Goal: Find contact information: Find contact information

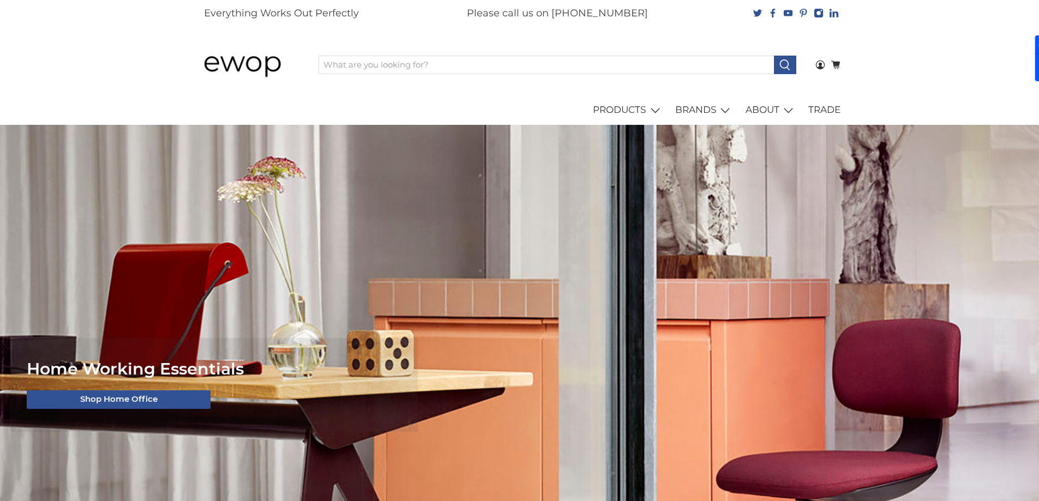
click at [357, 111] on div "PRODUCTS Seating Desking Tables Storage Lighting Screens & Booths Accessories O…" at bounding box center [520, 110] width 655 height 31
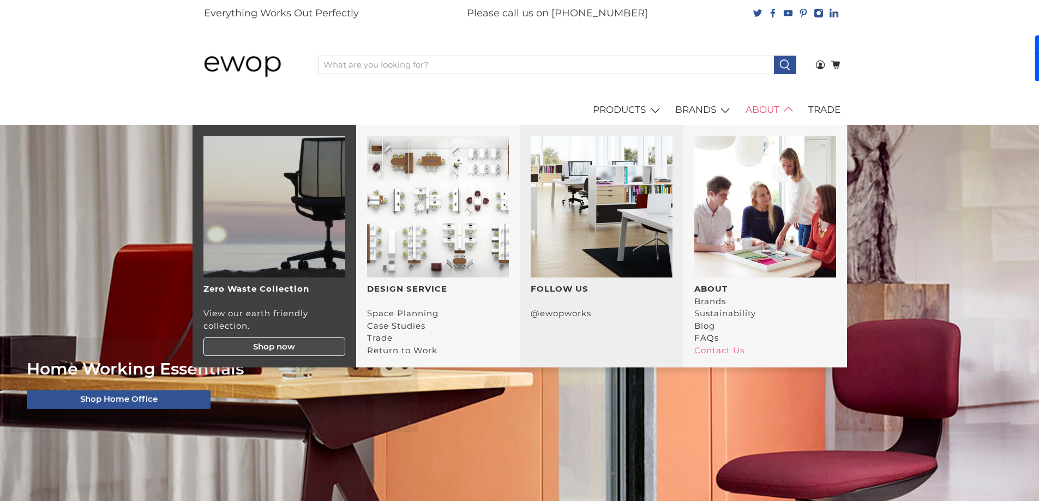
click at [735, 354] on link "Contact Us" at bounding box center [719, 350] width 50 height 10
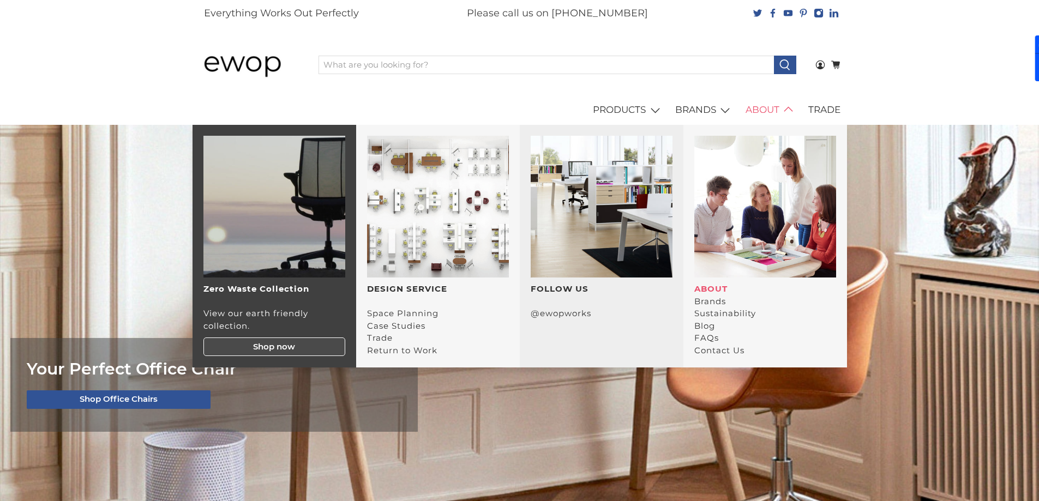
click at [704, 287] on strong "ABOUT" at bounding box center [710, 289] width 33 height 10
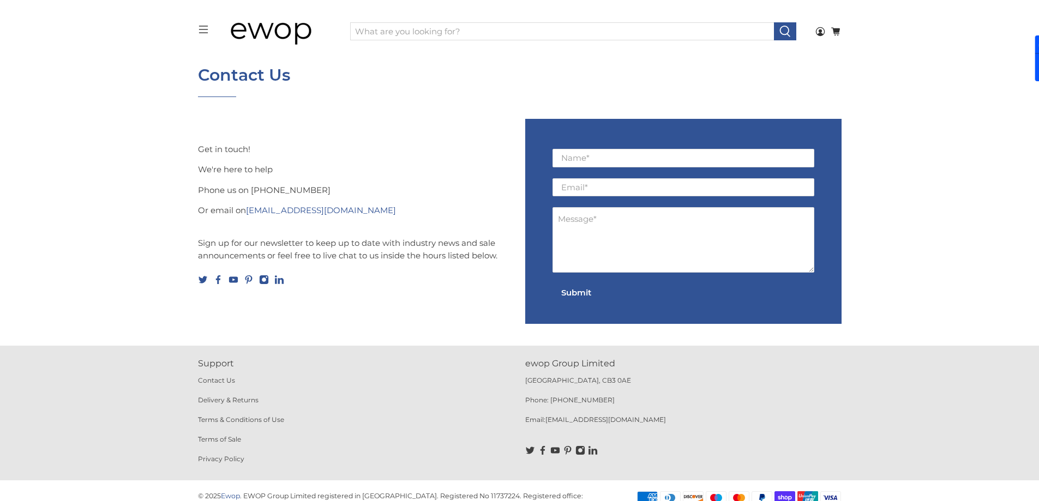
scroll to position [65, 0]
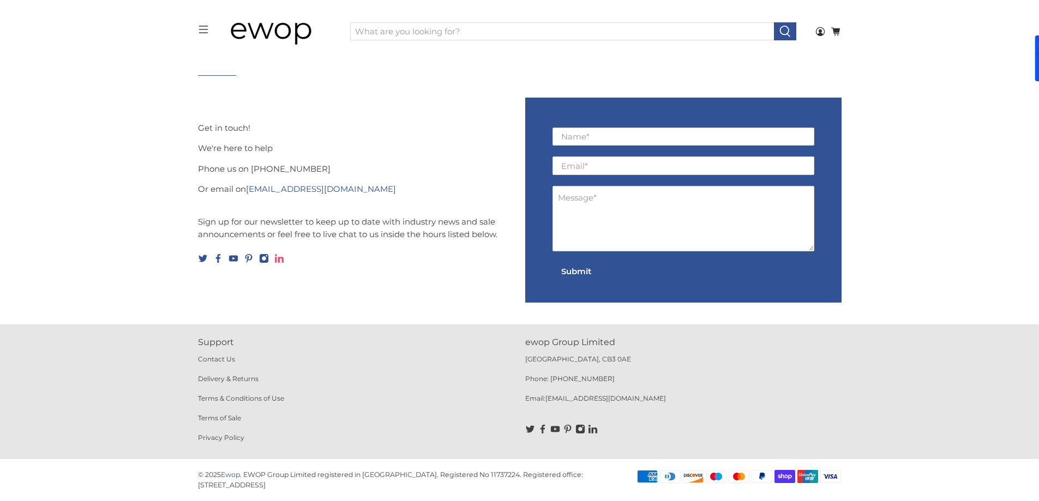
click at [281, 260] on icon at bounding box center [279, 259] width 10 height 10
click at [262, 165] on p "Phone us on 01223 491 737" at bounding box center [356, 169] width 316 height 13
click at [288, 169] on p "Phone us on 01223 491 737" at bounding box center [356, 169] width 316 height 13
click at [265, 165] on p "Phone us on 01223 491 737" at bounding box center [356, 169] width 316 height 13
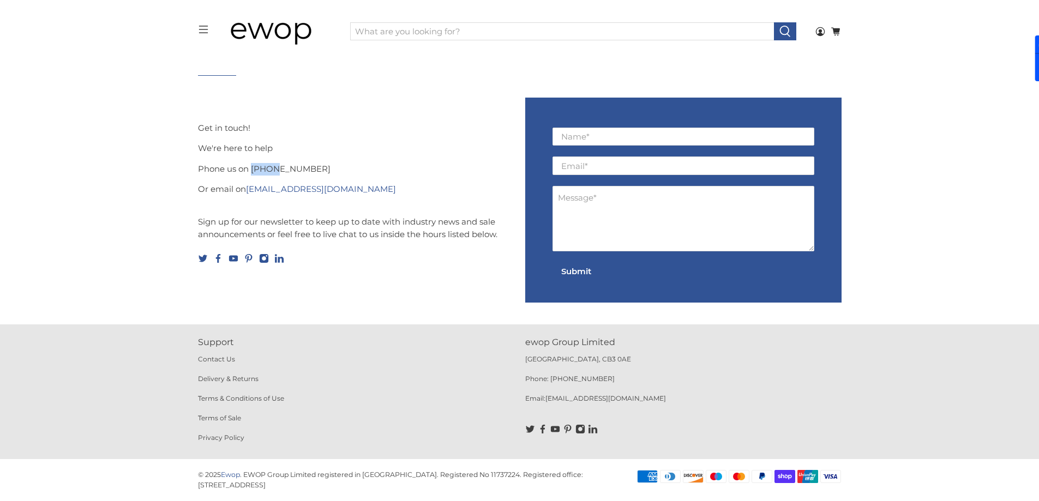
drag, startPoint x: 265, startPoint y: 165, endPoint x: 282, endPoint y: 167, distance: 17.7
click at [271, 167] on p "Phone us on 01223 491 737" at bounding box center [356, 169] width 316 height 13
drag, startPoint x: 282, startPoint y: 167, endPoint x: 290, endPoint y: 167, distance: 7.6
click at [290, 167] on p "Phone us on 01223 491 737" at bounding box center [356, 169] width 316 height 13
click at [263, 169] on p "Phone us on 01223 491 737" at bounding box center [356, 169] width 316 height 13
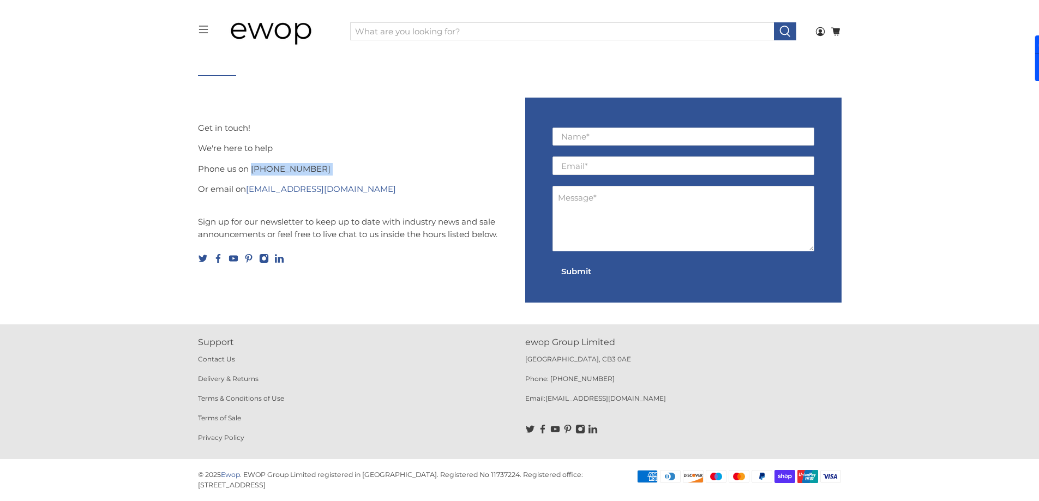
drag, startPoint x: 263, startPoint y: 169, endPoint x: 313, endPoint y: 165, distance: 49.2
click at [313, 165] on p "Phone us on 01223 491 737" at bounding box center [356, 169] width 316 height 13
copy div "01223 491 737"
click at [541, 362] on p "[GEOGRAPHIC_DATA], CB3 0AE" at bounding box center [683, 365] width 316 height 20
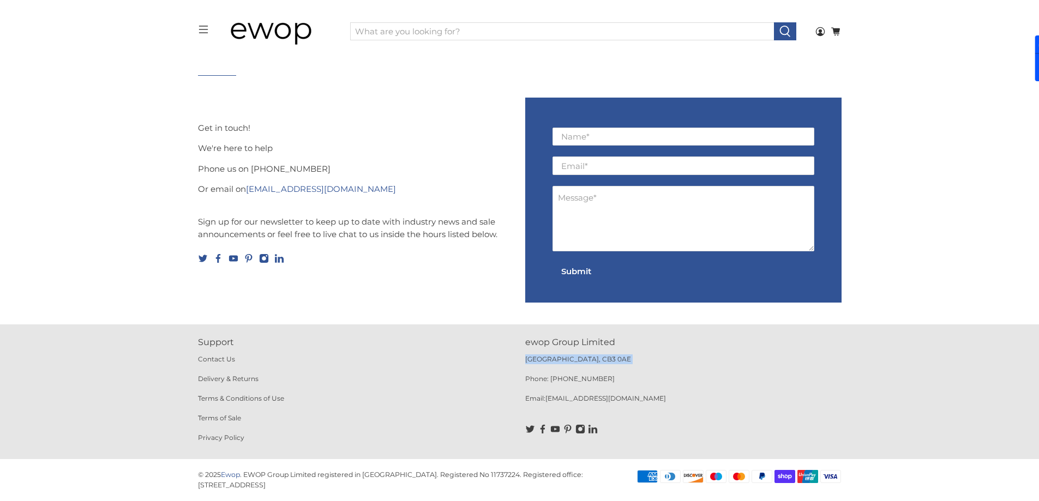
click at [541, 362] on p "[GEOGRAPHIC_DATA], CB3 0AE" at bounding box center [683, 365] width 316 height 20
click at [538, 341] on p "ewop Group Limited" at bounding box center [683, 342] width 316 height 13
drag, startPoint x: 538, startPoint y: 341, endPoint x: 589, endPoint y: 363, distance: 55.7
click at [589, 363] on div "ewop Group Limited Cambridge, CB3 0AE Phone: 01223 491737 Email: hello@ewop.co.…" at bounding box center [683, 392] width 316 height 112
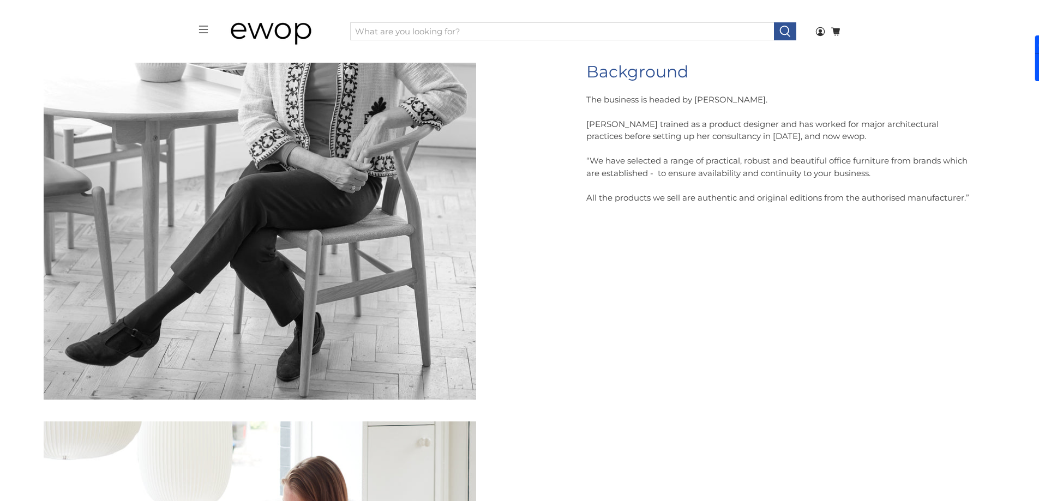
scroll to position [436, 0]
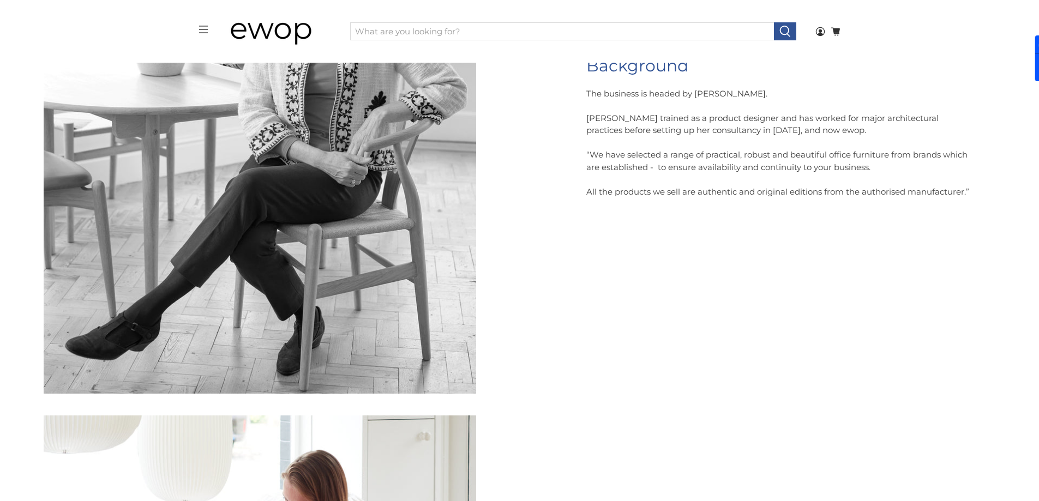
click at [704, 94] on p "The business is headed by Eve Waldron. Eve trained as a product designer and ha…" at bounding box center [779, 143] width 386 height 111
drag, startPoint x: 704, startPoint y: 94, endPoint x: 721, endPoint y: 94, distance: 16.9
click at [721, 94] on p "The business is headed by Eve Waldron. Eve trained as a product designer and ha…" at bounding box center [779, 143] width 386 height 111
copy p "Eve Waldron"
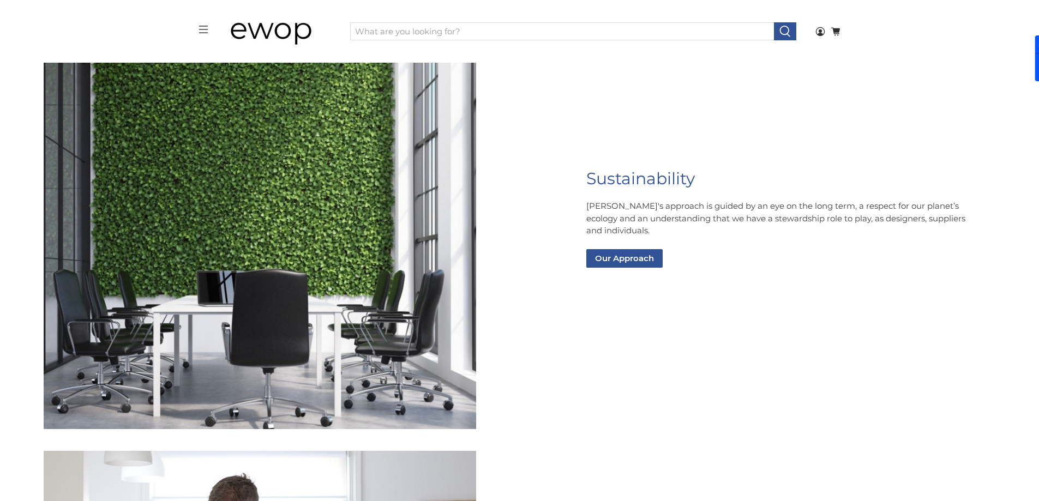
scroll to position [1691, 0]
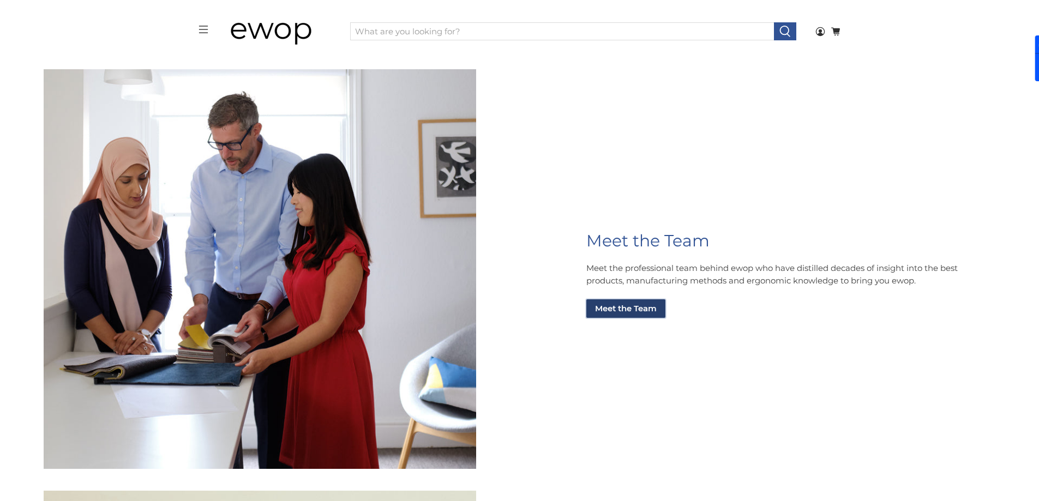
click at [643, 310] on link "Meet the Team" at bounding box center [625, 308] width 79 height 19
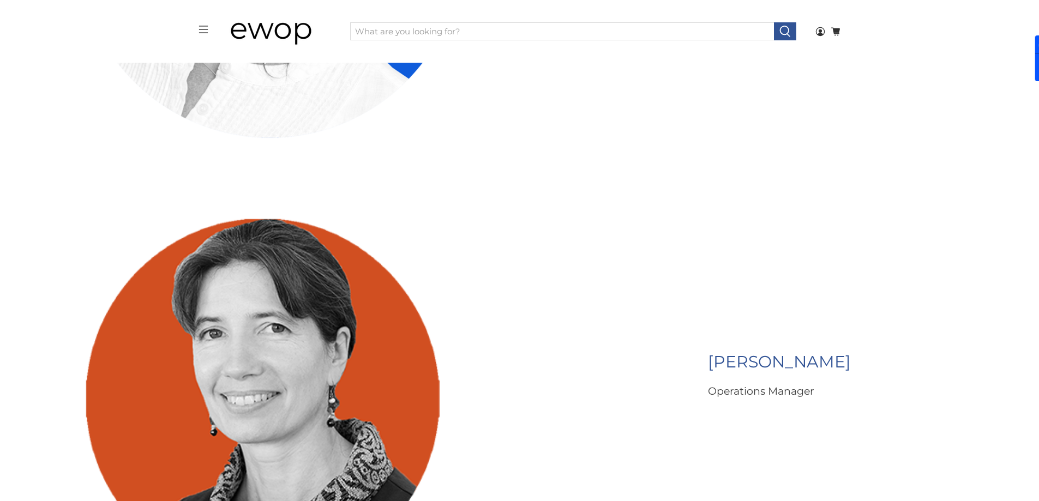
scroll to position [219, 0]
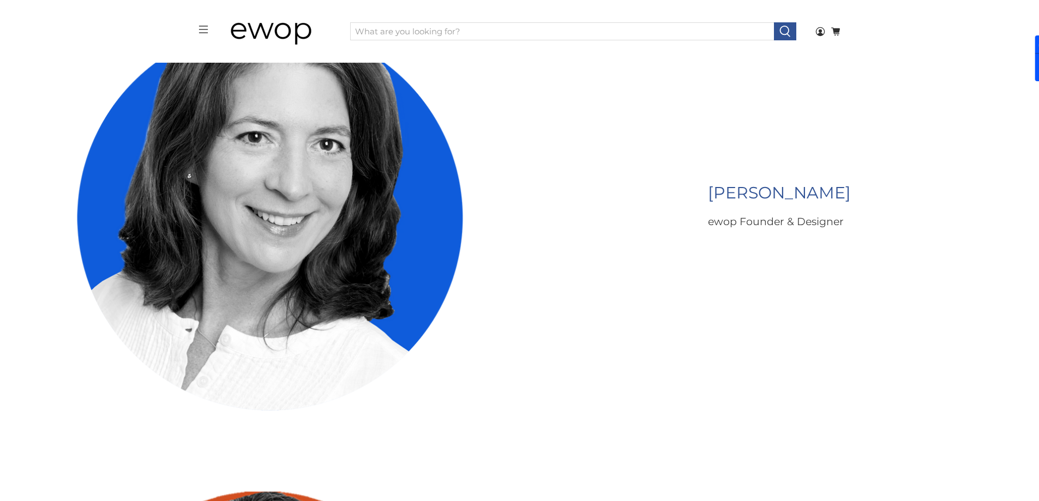
click at [730, 190] on span "Eve Waldron" at bounding box center [779, 193] width 143 height 20
click at [730, 190] on span "[PERSON_NAME]" at bounding box center [779, 193] width 143 height 20
copy div "[PERSON_NAME]"
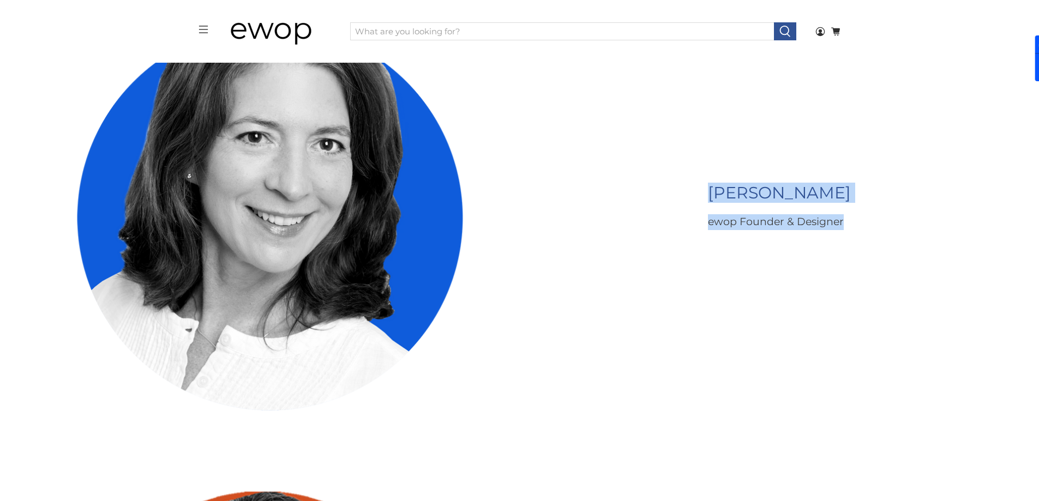
click at [847, 226] on p "ewop Founder & Designer" at bounding box center [779, 222] width 143 height 16
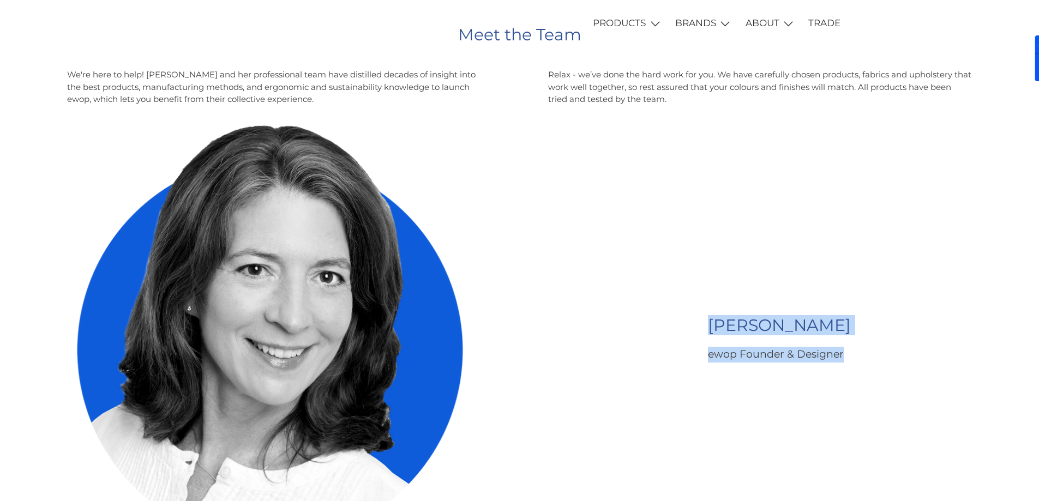
scroll to position [0, 0]
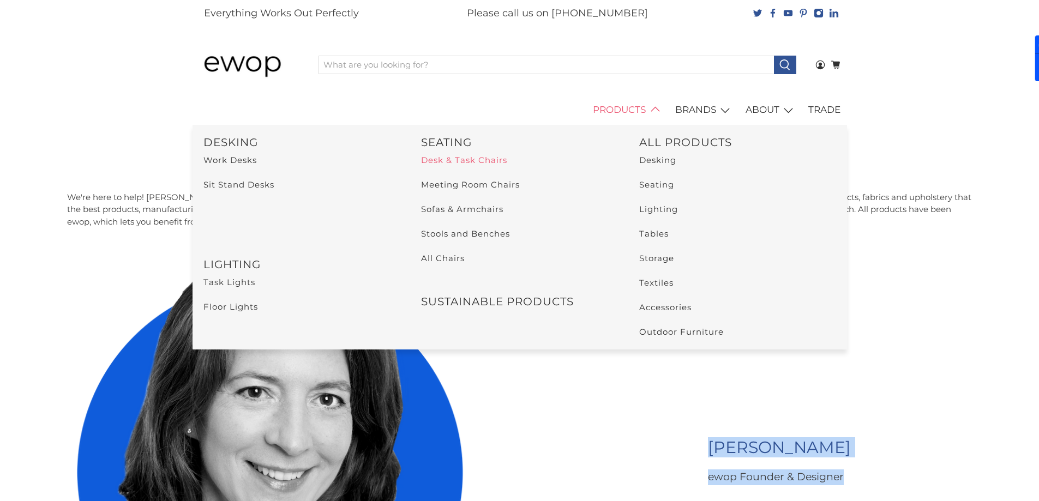
click at [454, 158] on link "Desk & Task Chairs" at bounding box center [464, 160] width 86 height 10
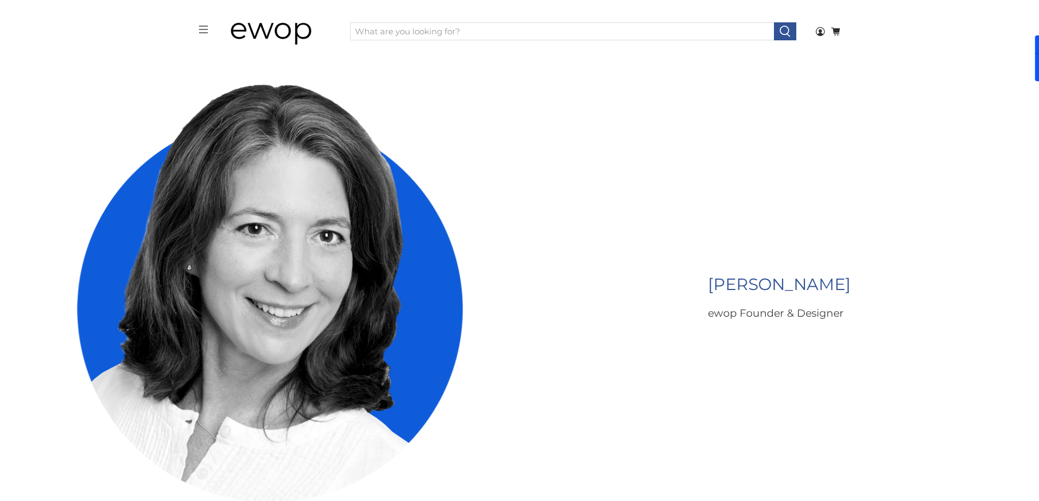
scroll to position [385, 0]
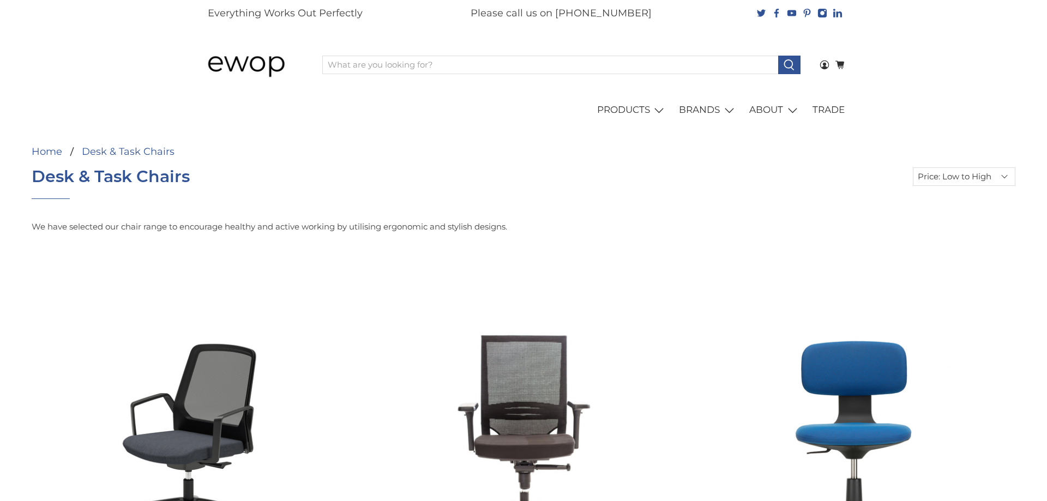
select select "price-ascending"
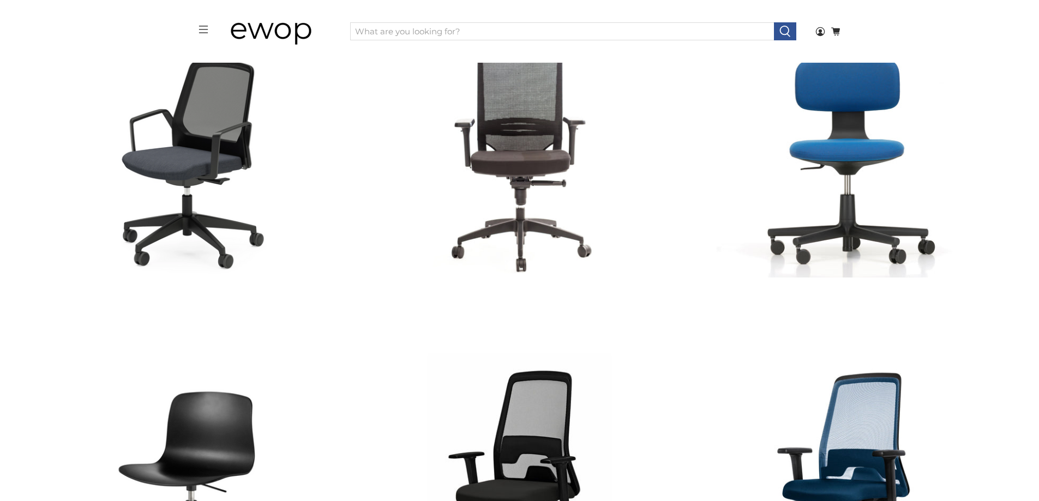
scroll to position [275, 0]
